Goal: Task Accomplishment & Management: Manage account settings

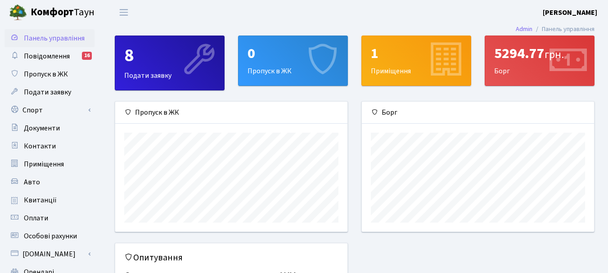
scroll to position [130, 232]
click at [122, 13] on span "Переключити навігацію" at bounding box center [123, 12] width 13 height 10
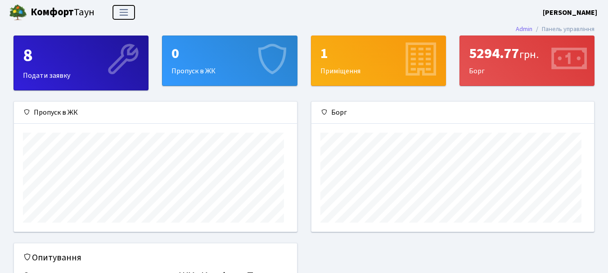
scroll to position [449538, 449385]
click at [122, 13] on span "Переключити навігацію" at bounding box center [123, 12] width 13 height 10
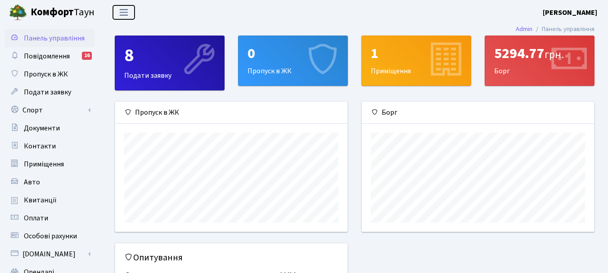
scroll to position [449538, 449436]
click at [581, 11] on b "[PERSON_NAME]" at bounding box center [569, 13] width 54 height 10
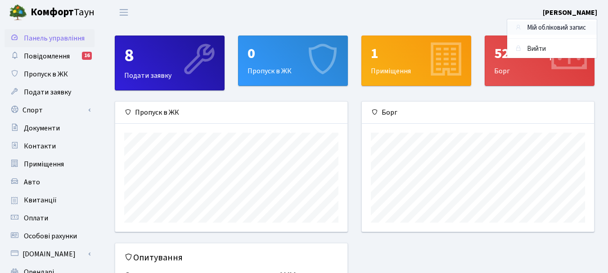
click at [573, 28] on link "Мій обліковий запис" at bounding box center [551, 28] width 89 height 14
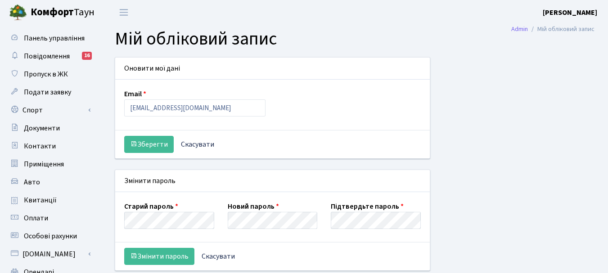
select select
click at [210, 107] on input "[EMAIL_ADDRESS][DOMAIN_NAME]" at bounding box center [194, 107] width 141 height 17
click at [449, 89] on div "Оновити мої дані Email anatoli0530@yandex.ru Зберегти Скасувати Змінити пароль …" at bounding box center [354, 225] width 493 height 337
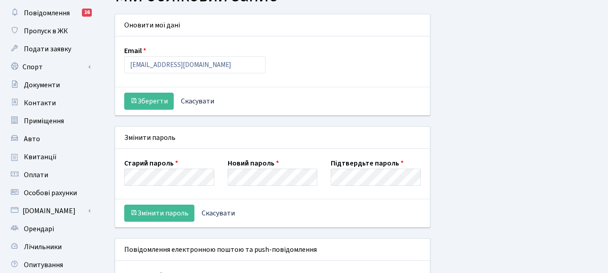
scroll to position [9, 0]
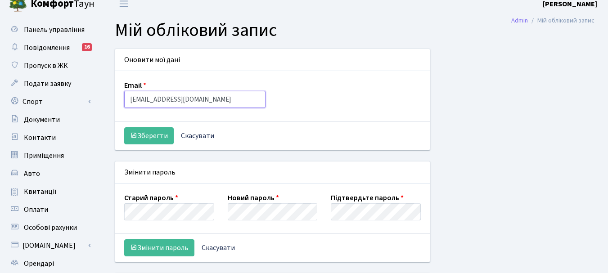
click at [223, 95] on input "anatoli0530@yandex.ru" at bounding box center [194, 99] width 141 height 17
type input "a"
type input "[EMAIL_ADDRESS][DOMAIN_NAME]"
click at [163, 134] on button "Зберегти" at bounding box center [148, 135] width 49 height 17
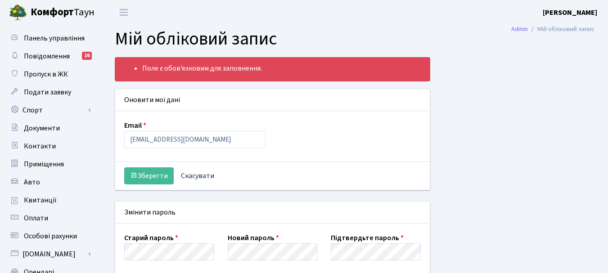
select select
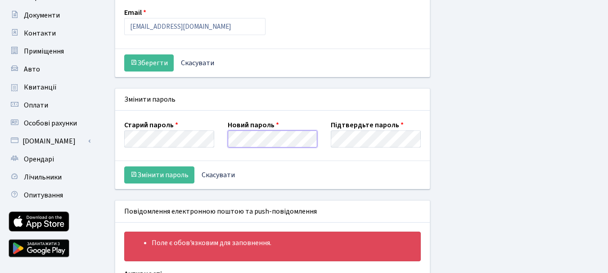
scroll to position [122, 0]
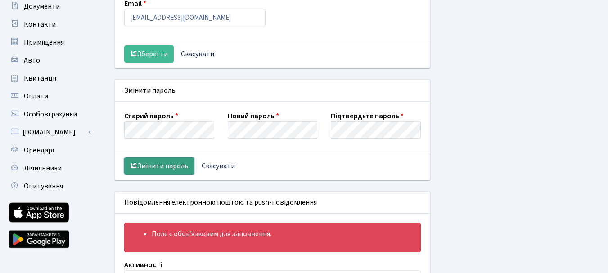
click at [164, 167] on button "Змінити пароль" at bounding box center [159, 165] width 70 height 17
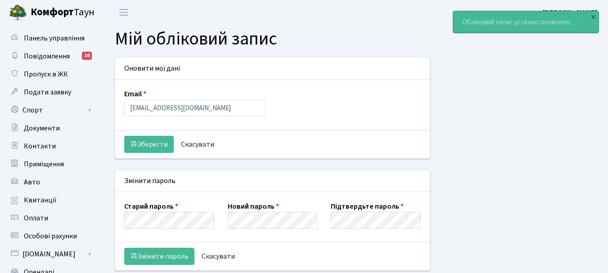
select select
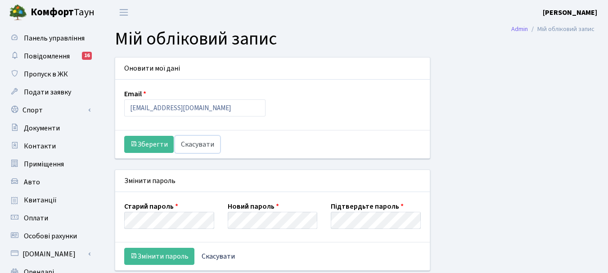
click at [205, 143] on link "Скасувати" at bounding box center [197, 144] width 45 height 17
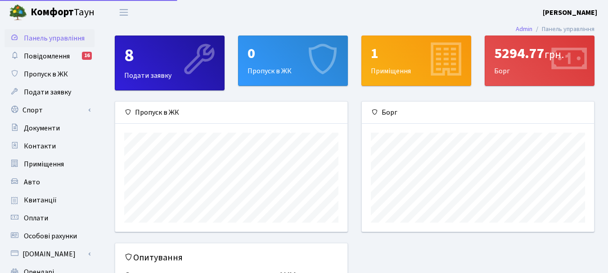
scroll to position [130, 232]
click at [572, 12] on b "[PERSON_NAME]" at bounding box center [569, 13] width 54 height 10
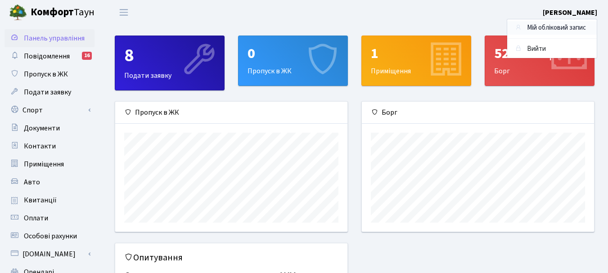
click at [545, 28] on link "Мій обліковий запис" at bounding box center [551, 28] width 89 height 14
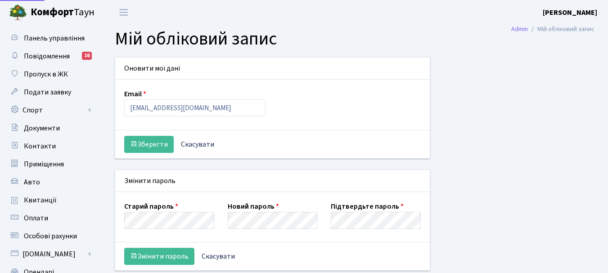
select select
click at [221, 112] on input "anatoli0530@yandex.ru" at bounding box center [194, 107] width 141 height 17
type input "[EMAIL_ADDRESS][DOMAIN_NAME]"
click at [163, 144] on button "Зберегти" at bounding box center [148, 144] width 49 height 17
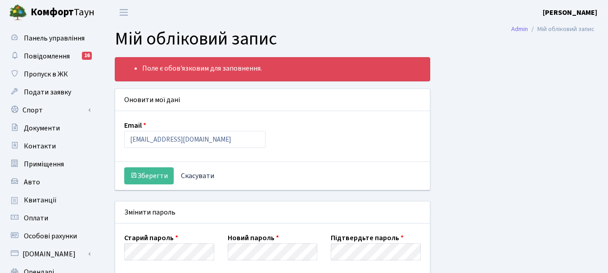
select select
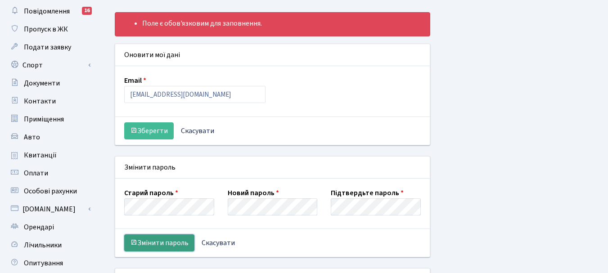
click at [164, 243] on button "Змінити пароль" at bounding box center [159, 242] width 70 height 17
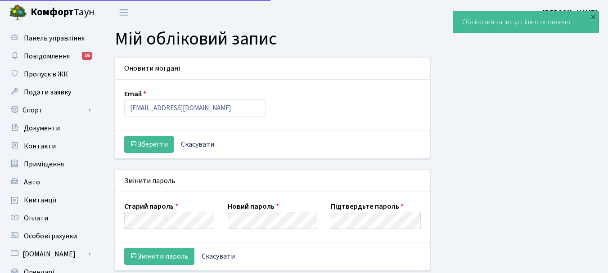
select select
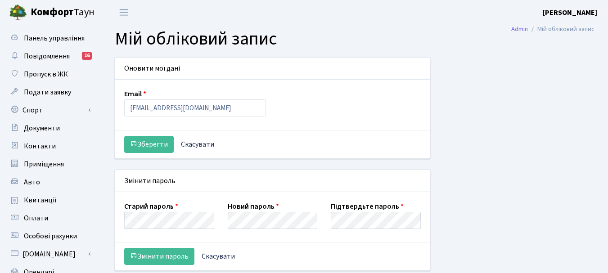
click at [506, 151] on div "Оновити мої дані Email [EMAIL_ADDRESS][DOMAIN_NAME] Зберегти Скасувати Змінити …" at bounding box center [354, 225] width 493 height 337
click at [214, 111] on input "[EMAIL_ADDRESS][DOMAIN_NAME]" at bounding box center [194, 107] width 141 height 17
type input "[EMAIL_ADDRESS][DOMAIN_NAME]"
click at [153, 147] on button "Зберегти" at bounding box center [148, 144] width 49 height 17
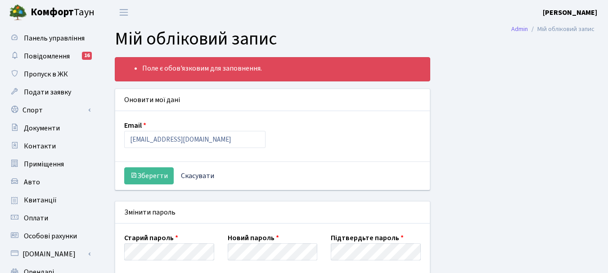
select select
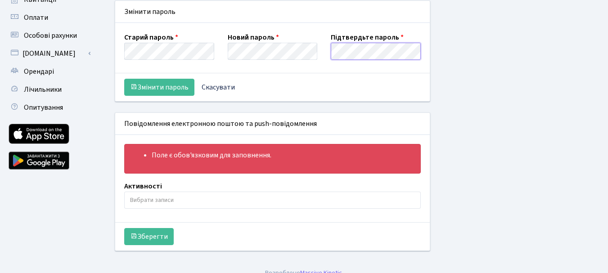
scroll to position [212, 0]
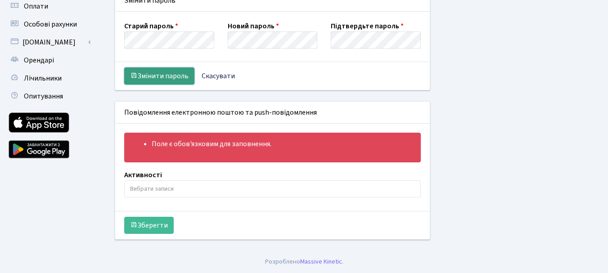
click at [149, 74] on button "Змінити пароль" at bounding box center [159, 75] width 70 height 17
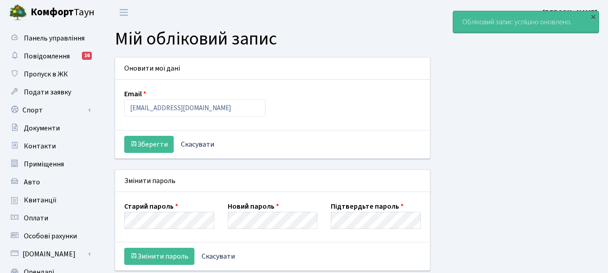
select select
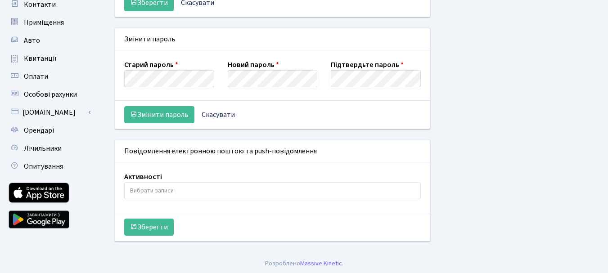
scroll to position [143, 0]
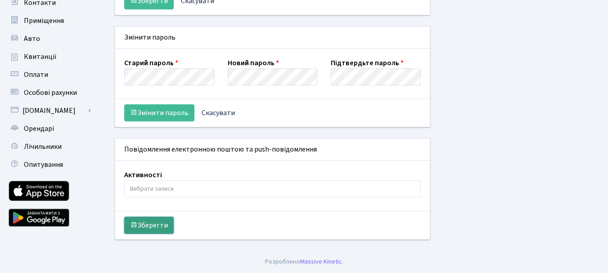
click at [146, 219] on button "Зберегти" at bounding box center [148, 225] width 49 height 17
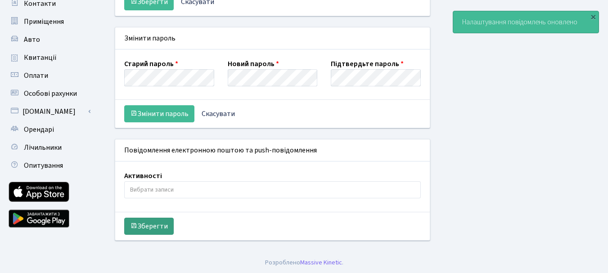
scroll to position [143, 0]
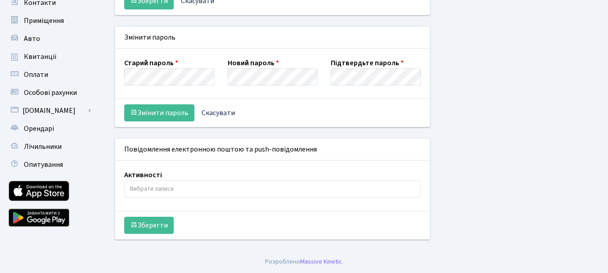
click at [164, 188] on input "search" at bounding box center [272, 189] width 295 height 16
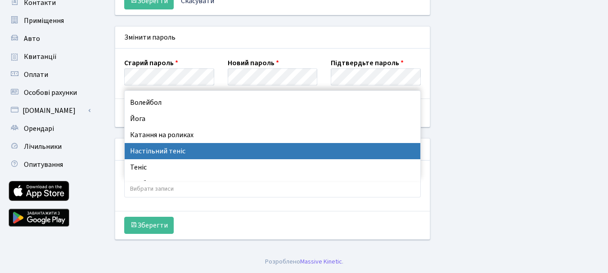
scroll to position [0, 0]
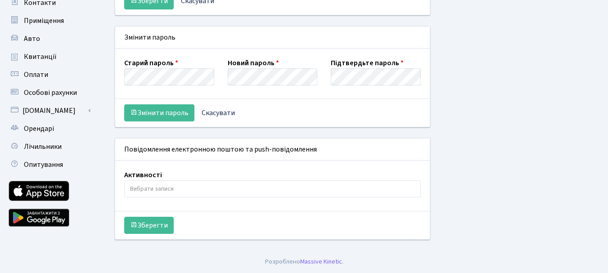
click at [557, 202] on div "Оновити мої дані Email anatoli0530@yandex.ru Зберегти Скасувати Змінити пароль …" at bounding box center [354, 82] width 493 height 337
click at [172, 190] on input "search" at bounding box center [272, 189] width 295 height 16
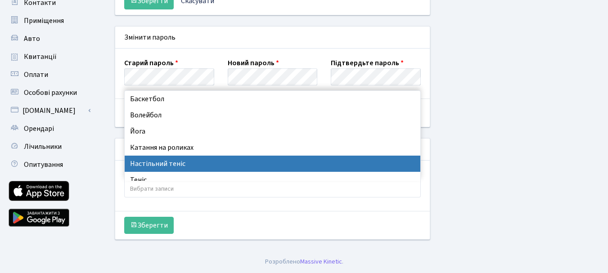
scroll to position [40, 0]
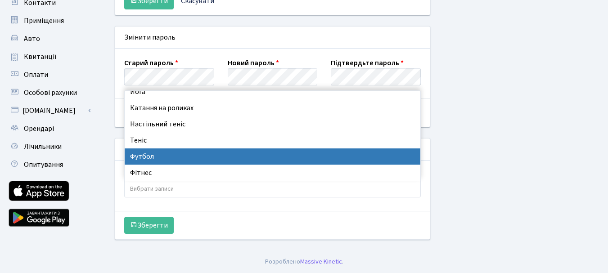
select select "2"
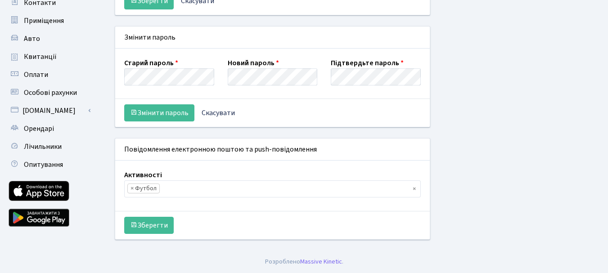
scroll to position [59, 0]
click at [155, 223] on button "Зберегти" at bounding box center [148, 225] width 49 height 17
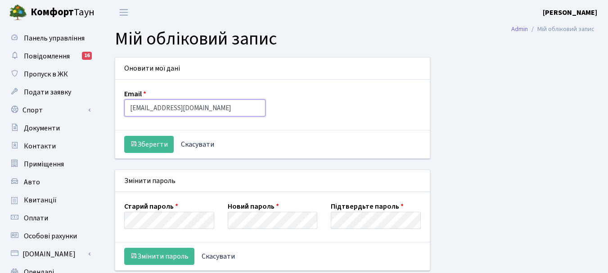
click at [220, 112] on input "anatoli0530@yandex.ru" at bounding box center [194, 107] width 141 height 17
type input "[EMAIL_ADDRESS][DOMAIN_NAME]"
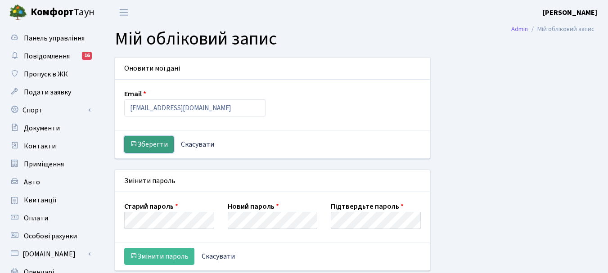
click at [133, 138] on button "Зберегти" at bounding box center [148, 144] width 49 height 17
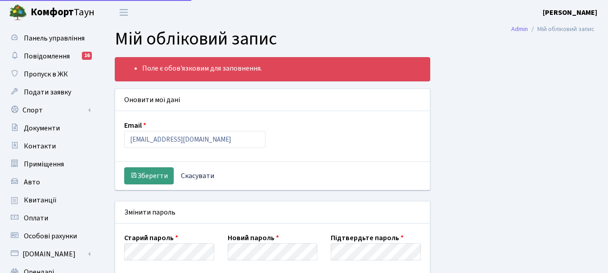
scroll to position [27, 0]
click at [138, 172] on button "Зберегти" at bounding box center [148, 175] width 49 height 17
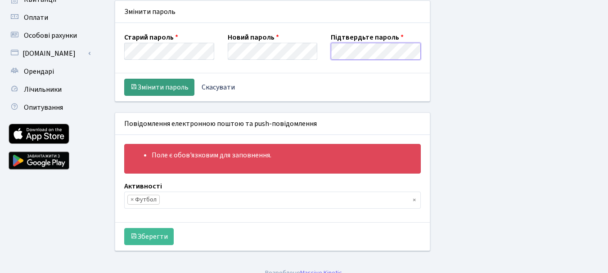
scroll to position [212, 0]
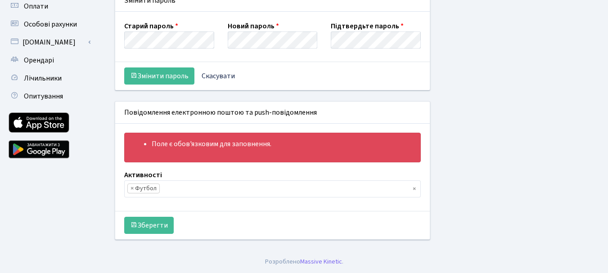
click at [165, 184] on input "search" at bounding box center [175, 189] width 31 height 16
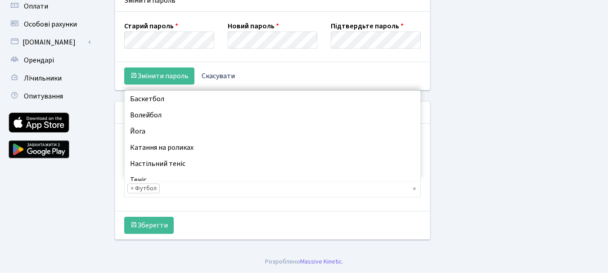
scroll to position [40, 0]
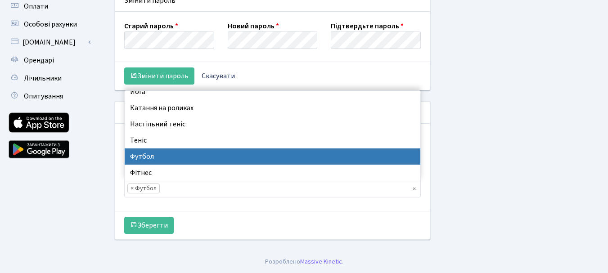
select select
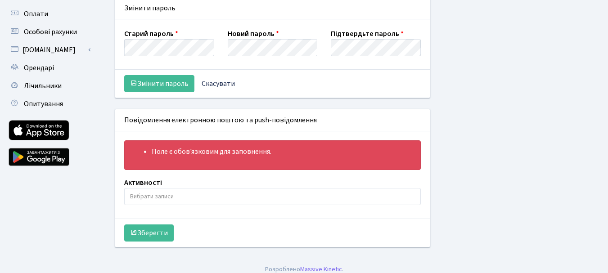
scroll to position [212, 0]
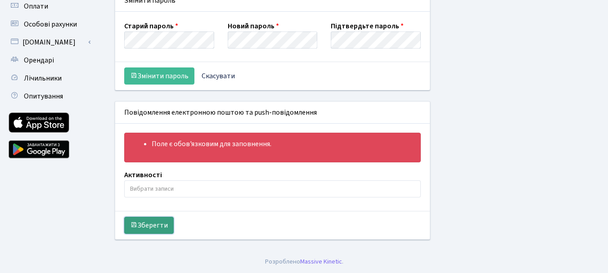
click at [146, 225] on button "Зберегти" at bounding box center [148, 225] width 49 height 17
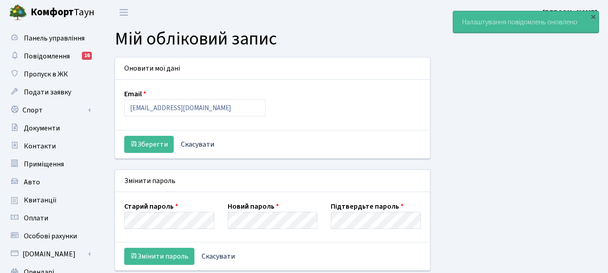
select select
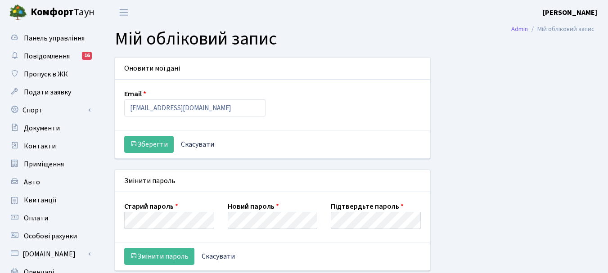
click at [459, 119] on div "Оновити мої дані Email anatoli0530@yandex.ru Зберегти Скасувати Змінити пароль …" at bounding box center [354, 225] width 493 height 337
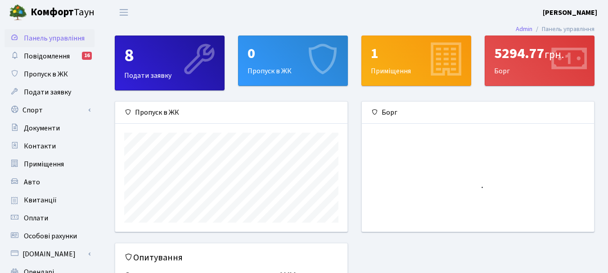
click at [579, 12] on b "[PERSON_NAME]" at bounding box center [569, 13] width 54 height 10
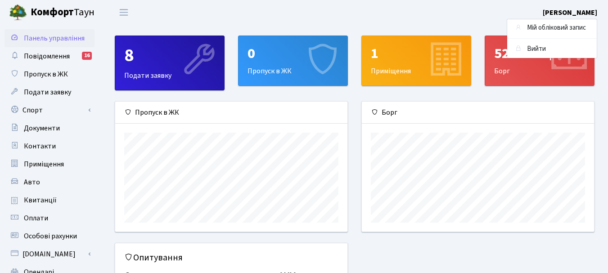
scroll to position [130, 232]
click at [568, 24] on link "Мій обліковий запис" at bounding box center [551, 28] width 89 height 14
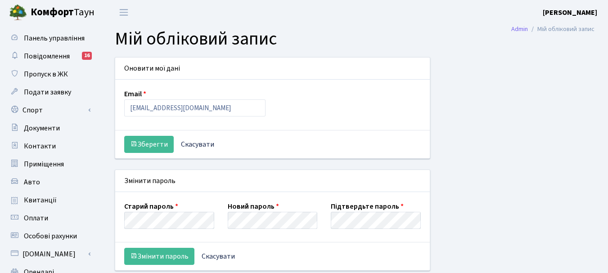
select select
click at [194, 140] on link "Скасувати" at bounding box center [197, 144] width 45 height 17
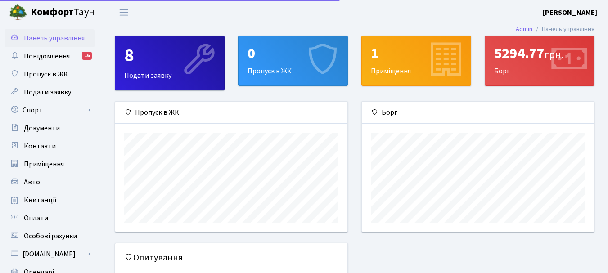
scroll to position [130, 232]
click at [590, 10] on b "[PERSON_NAME]" at bounding box center [569, 13] width 54 height 10
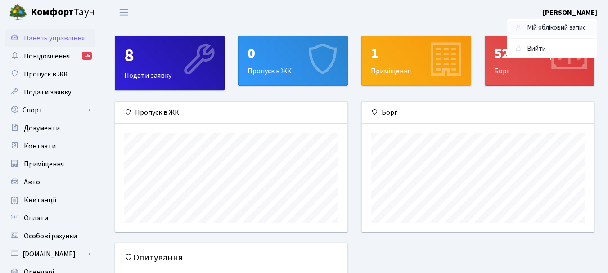
click at [571, 25] on link "Мій обліковий запис" at bounding box center [551, 28] width 89 height 14
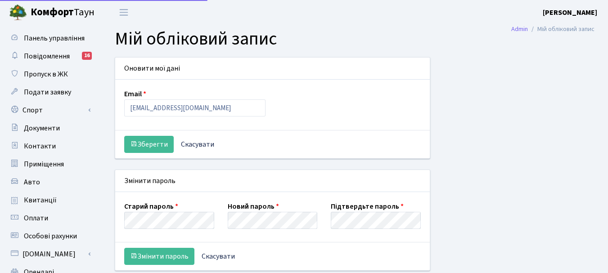
select select
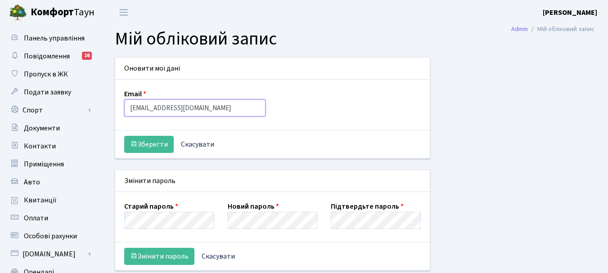
click at [213, 111] on input "[EMAIL_ADDRESS][DOMAIN_NAME]" at bounding box center [194, 107] width 141 height 17
type input "1anatoliy0530@gmail.com"
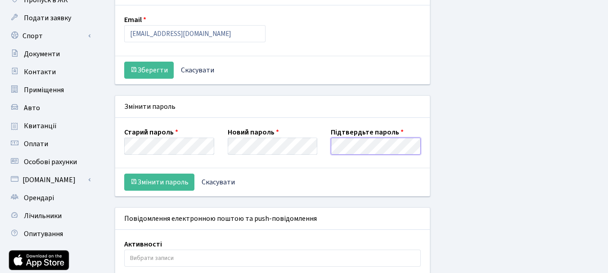
scroll to position [90, 0]
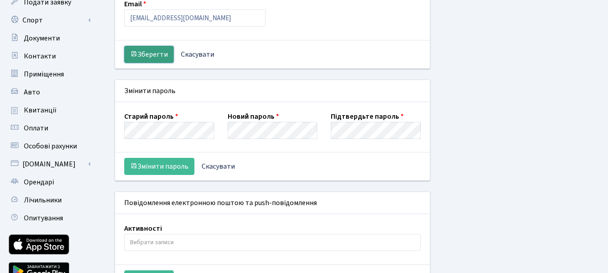
drag, startPoint x: 150, startPoint y: 53, endPoint x: 134, endPoint y: 95, distance: 44.8
click at [150, 54] on button "Зберегти" at bounding box center [148, 54] width 49 height 17
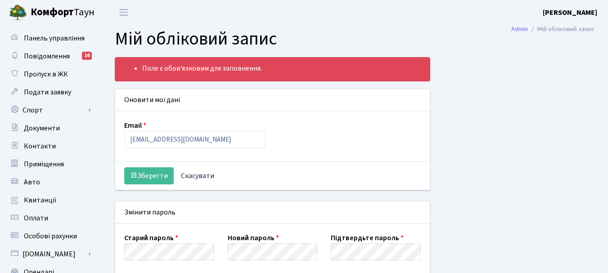
select select
click at [158, 123] on div "Email 1anatoliy0530@gmail.com" at bounding box center [194, 134] width 155 height 28
click at [163, 98] on div "Оновити мої дані" at bounding box center [272, 100] width 314 height 22
drag, startPoint x: 189, startPoint y: 104, endPoint x: 220, endPoint y: 130, distance: 39.6
click at [189, 105] on div "Оновити мої дані" at bounding box center [272, 100] width 314 height 22
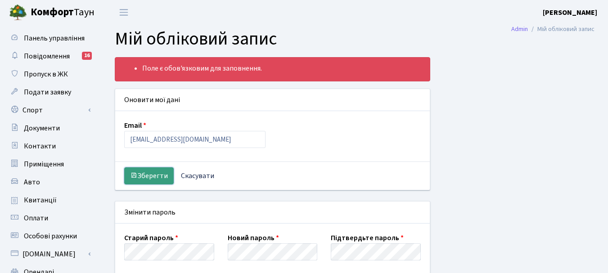
click at [154, 175] on button "Зберегти" at bounding box center [148, 175] width 49 height 17
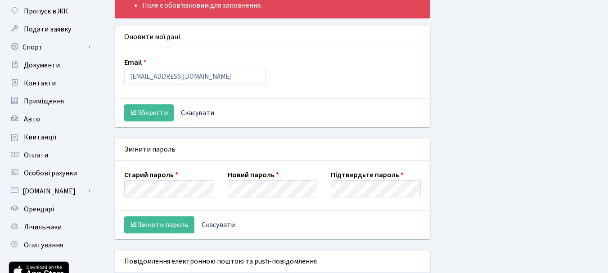
scroll to position [90, 0]
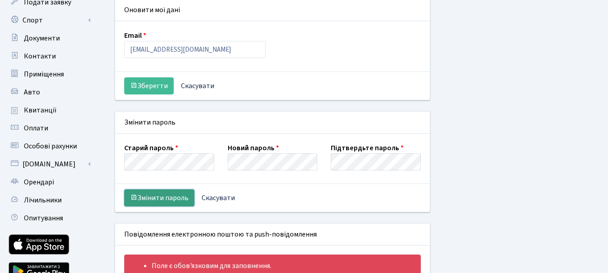
click at [176, 197] on button "Змінити пароль" at bounding box center [159, 197] width 70 height 17
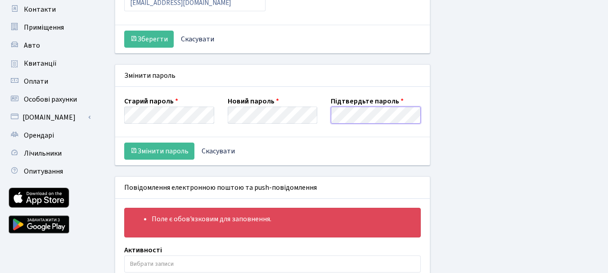
scroll to position [180, 0]
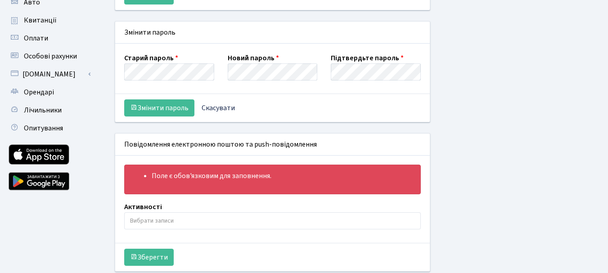
click at [162, 220] on input "search" at bounding box center [272, 221] width 295 height 16
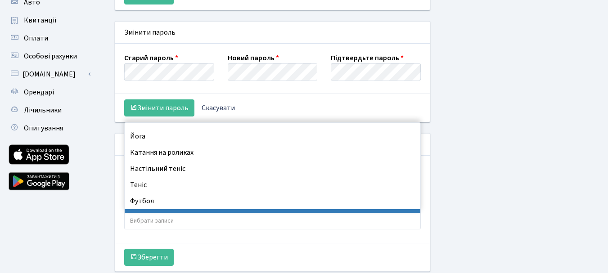
scroll to position [40, 0]
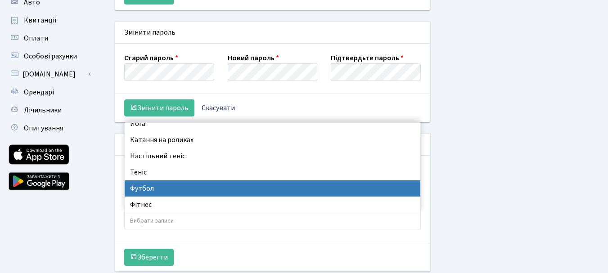
select select "2"
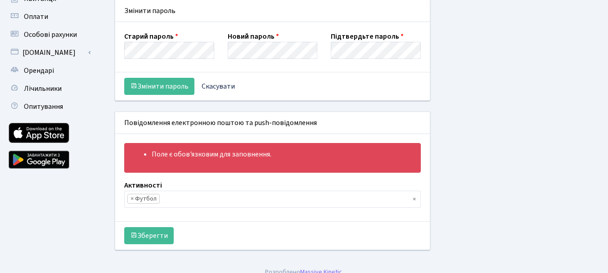
scroll to position [212, 0]
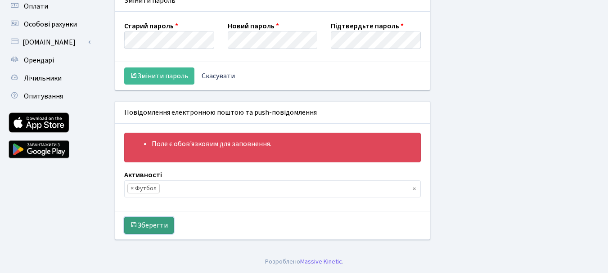
click at [167, 222] on button "Зберегти" at bounding box center [148, 225] width 49 height 17
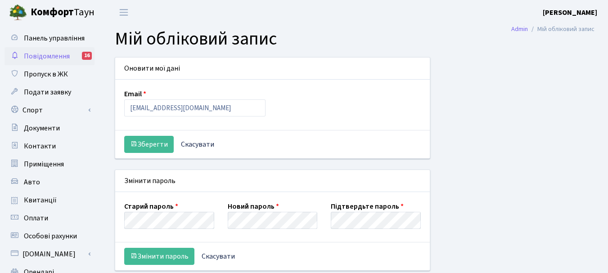
click at [57, 55] on span "Повідомлення" at bounding box center [47, 56] width 46 height 10
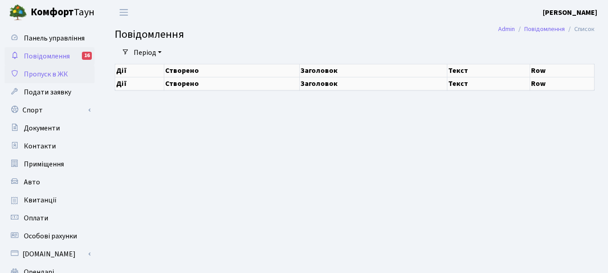
select select "25"
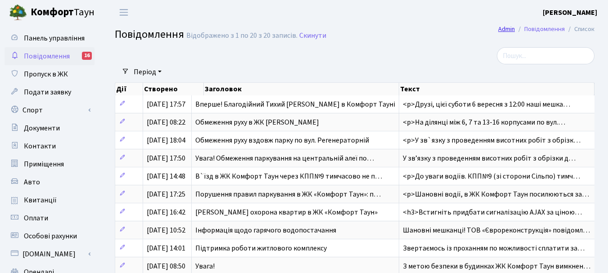
click at [504, 29] on link "Admin" at bounding box center [506, 28] width 17 height 9
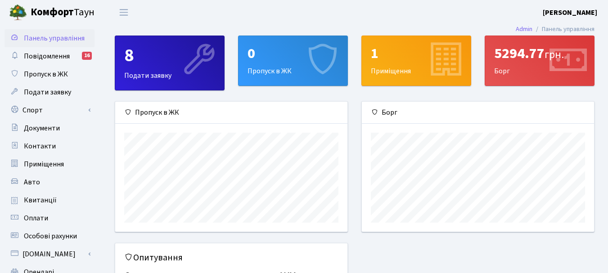
scroll to position [130, 232]
click at [542, 69] on div "5294.77 грн. [GEOGRAPHIC_DATA]" at bounding box center [539, 60] width 109 height 49
